Goal: Book appointment/travel/reservation

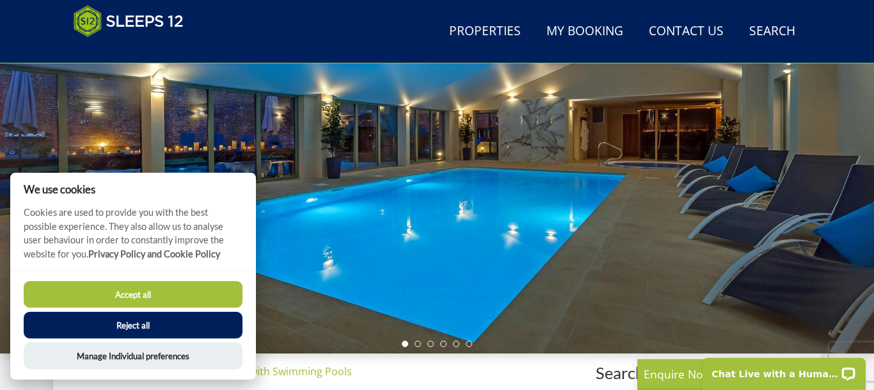
click at [201, 300] on button "Accept all" at bounding box center [133, 294] width 219 height 27
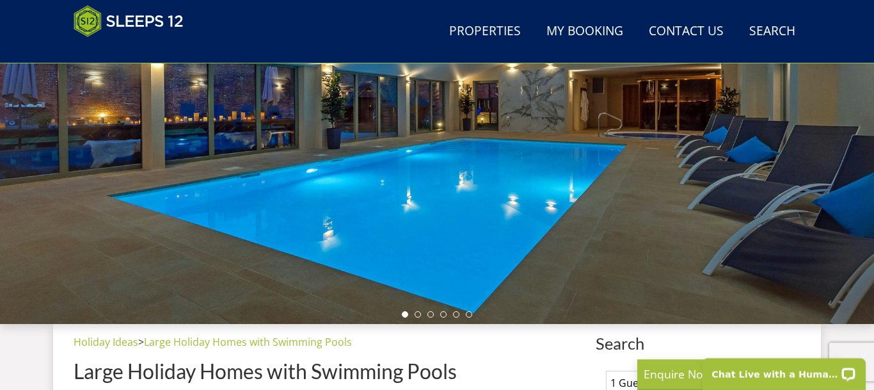
scroll to position [257, 0]
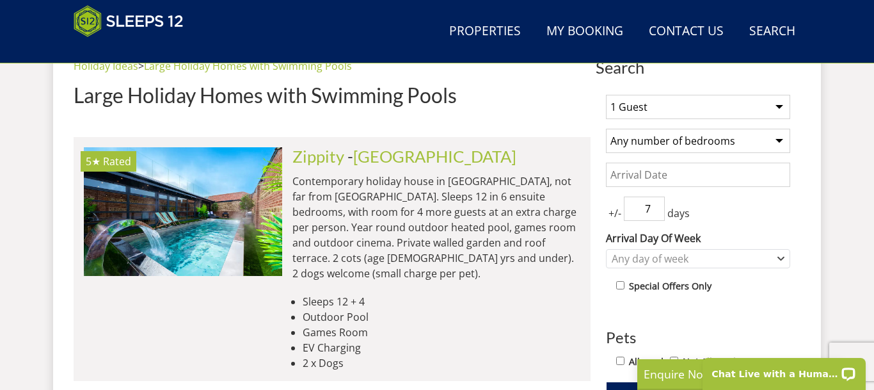
scroll to position [557, 0]
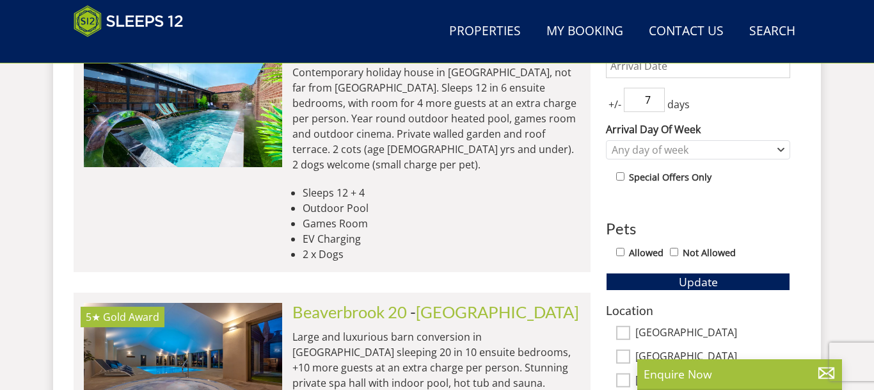
scroll to position [535, 0]
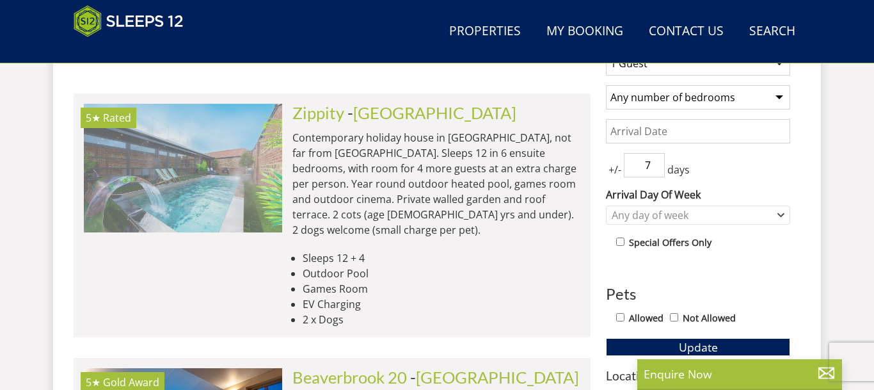
click at [219, 186] on img at bounding box center [183, 168] width 198 height 128
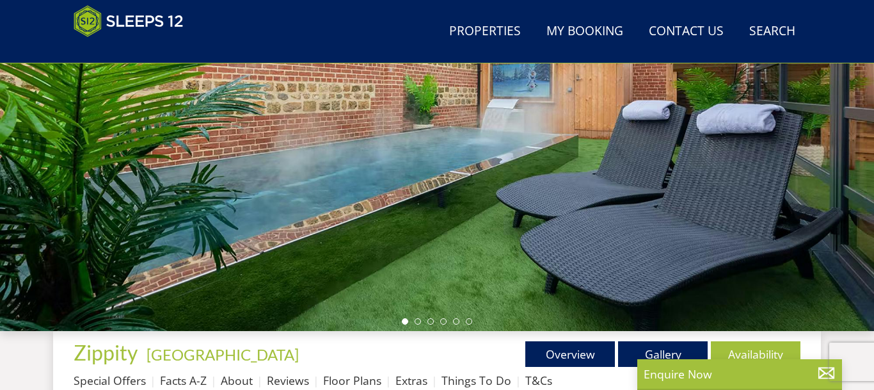
scroll to position [143, 0]
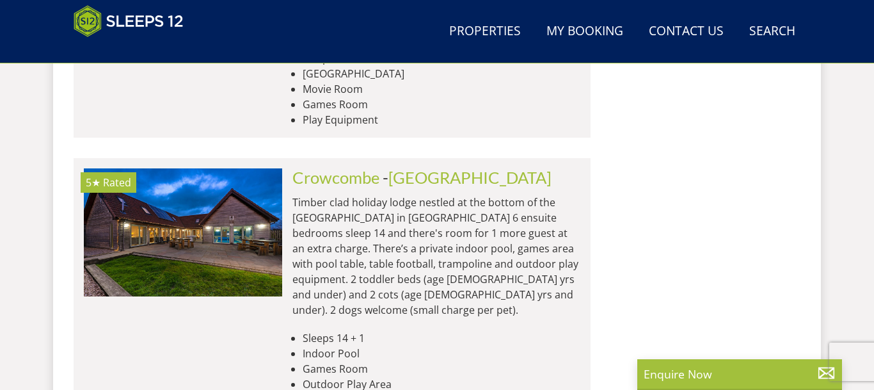
scroll to position [3080, 0]
